Goal: Task Accomplishment & Management: Use online tool/utility

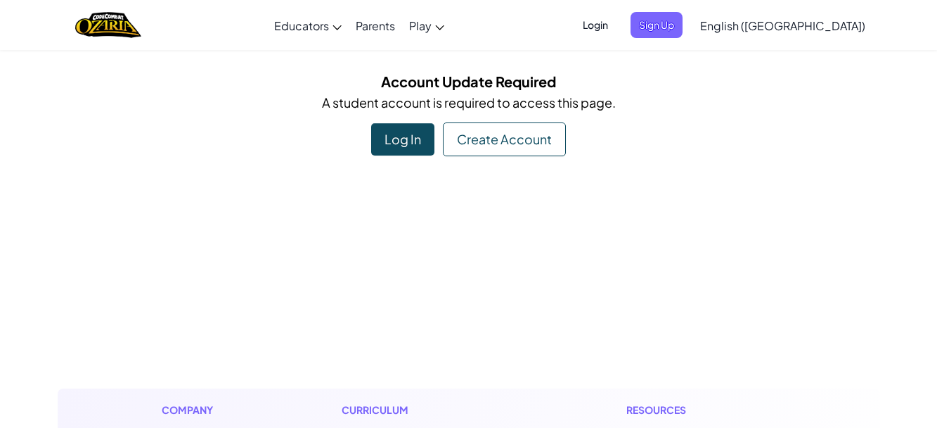
click at [617, 30] on span "Login" at bounding box center [596, 25] width 42 height 26
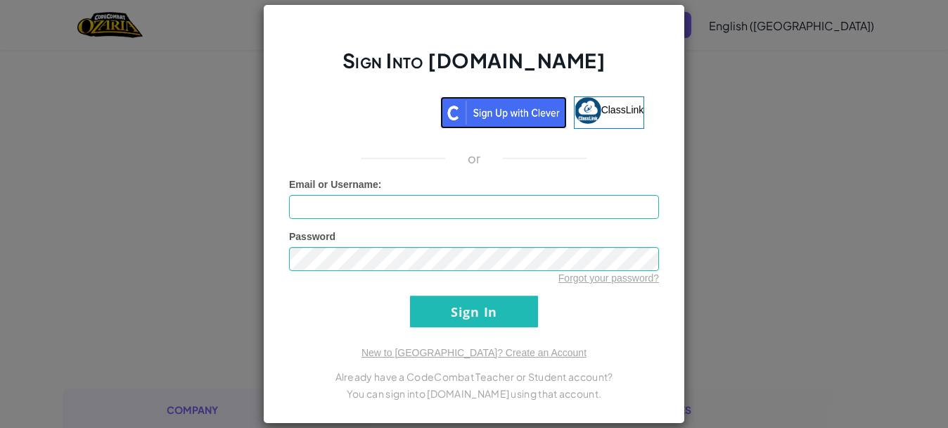
click at [492, 109] on img at bounding box center [503, 112] width 127 height 32
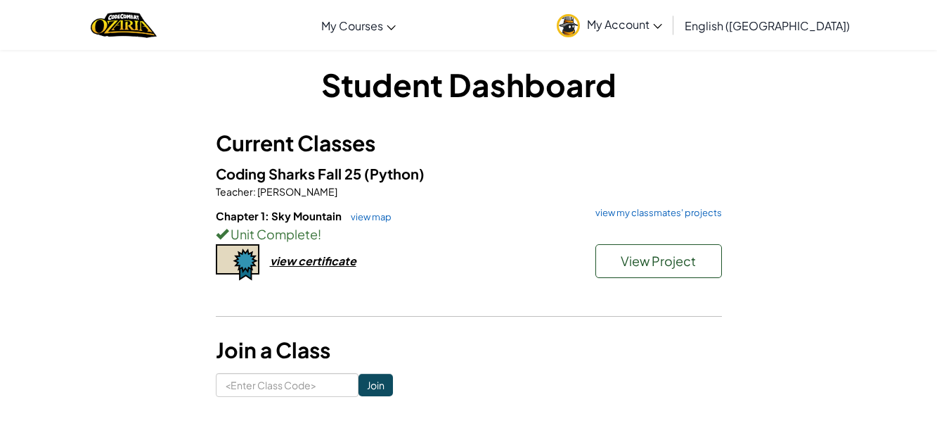
scroll to position [9, 0]
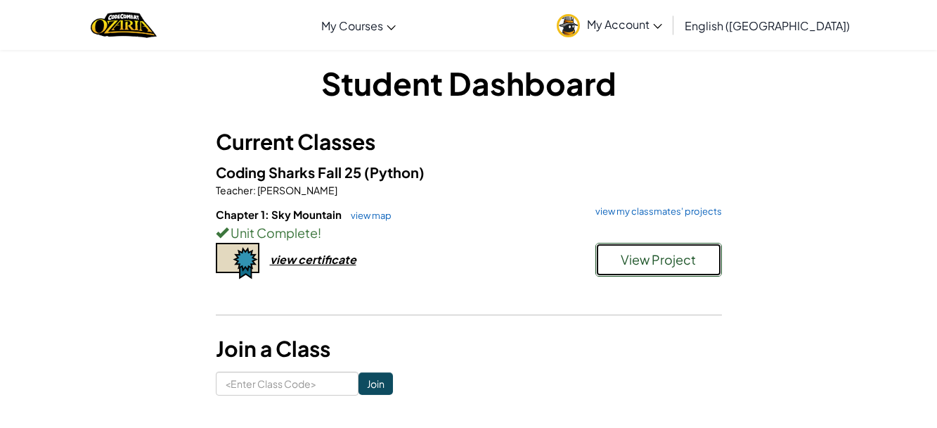
click at [680, 264] on span "View Project" at bounding box center [658, 259] width 75 height 16
